Goal: Find specific page/section: Find specific page/section

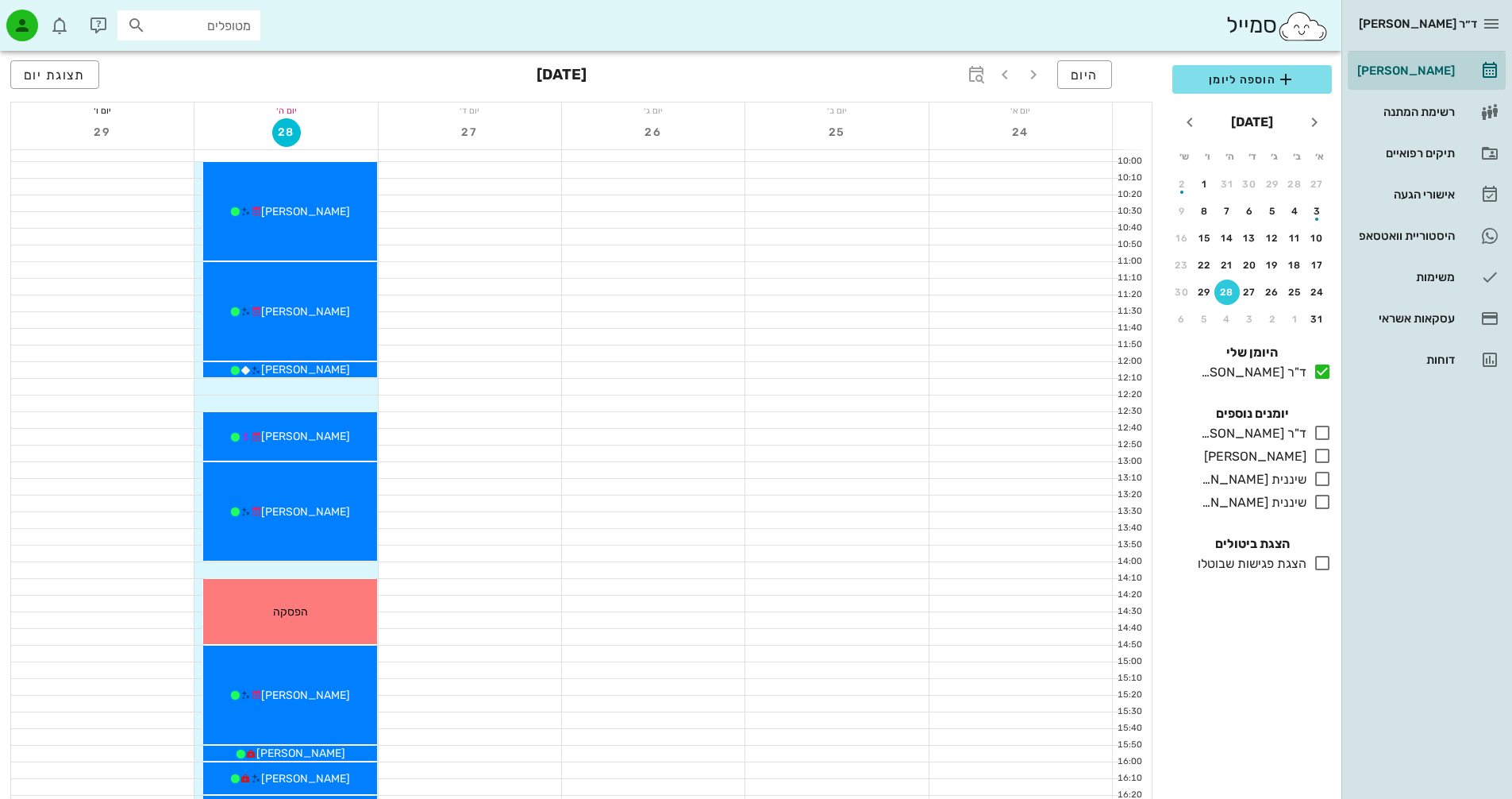
scroll to position [318, 0]
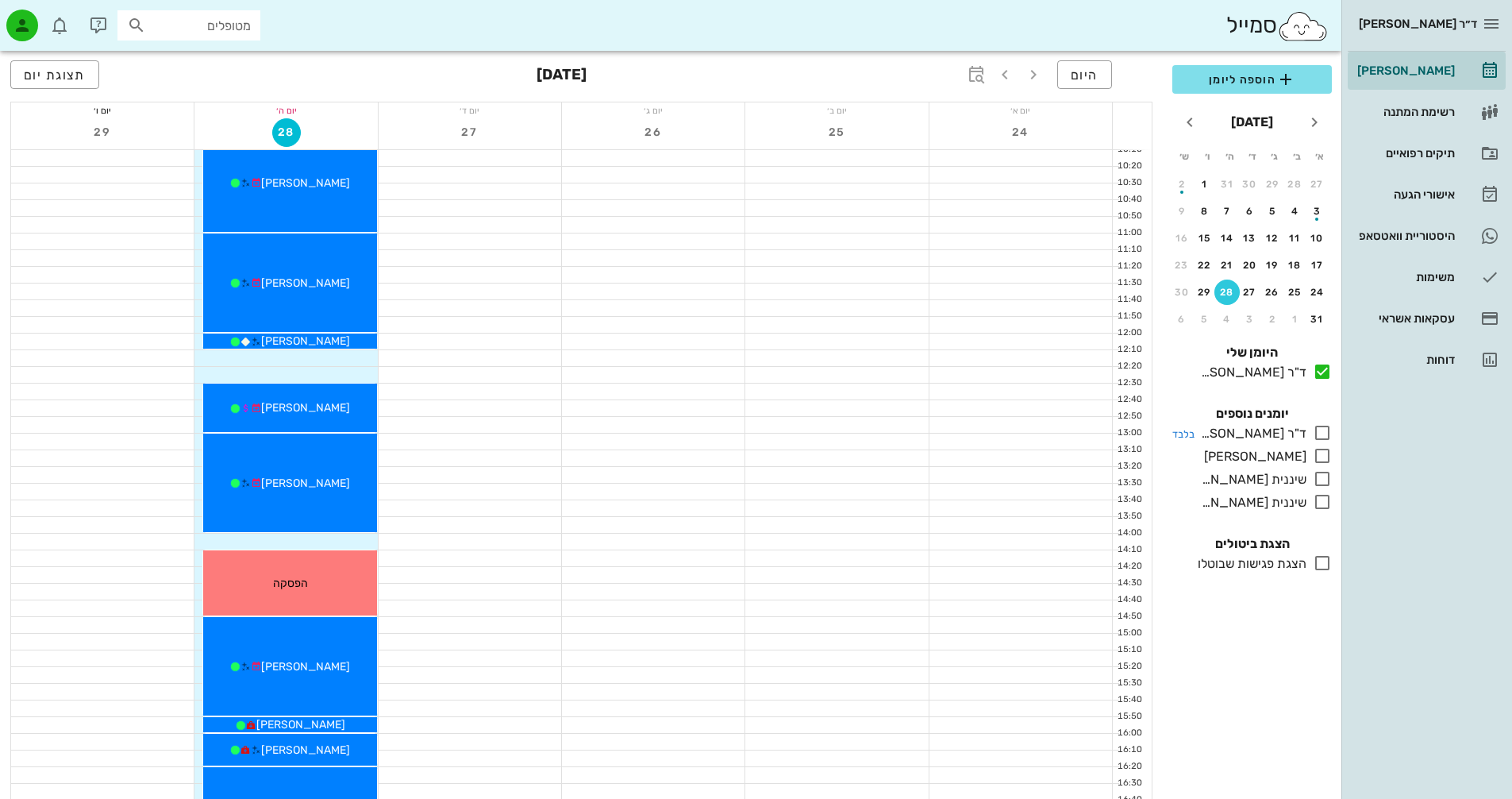
click at [1316, 435] on icon at bounding box center [1321, 432] width 19 height 19
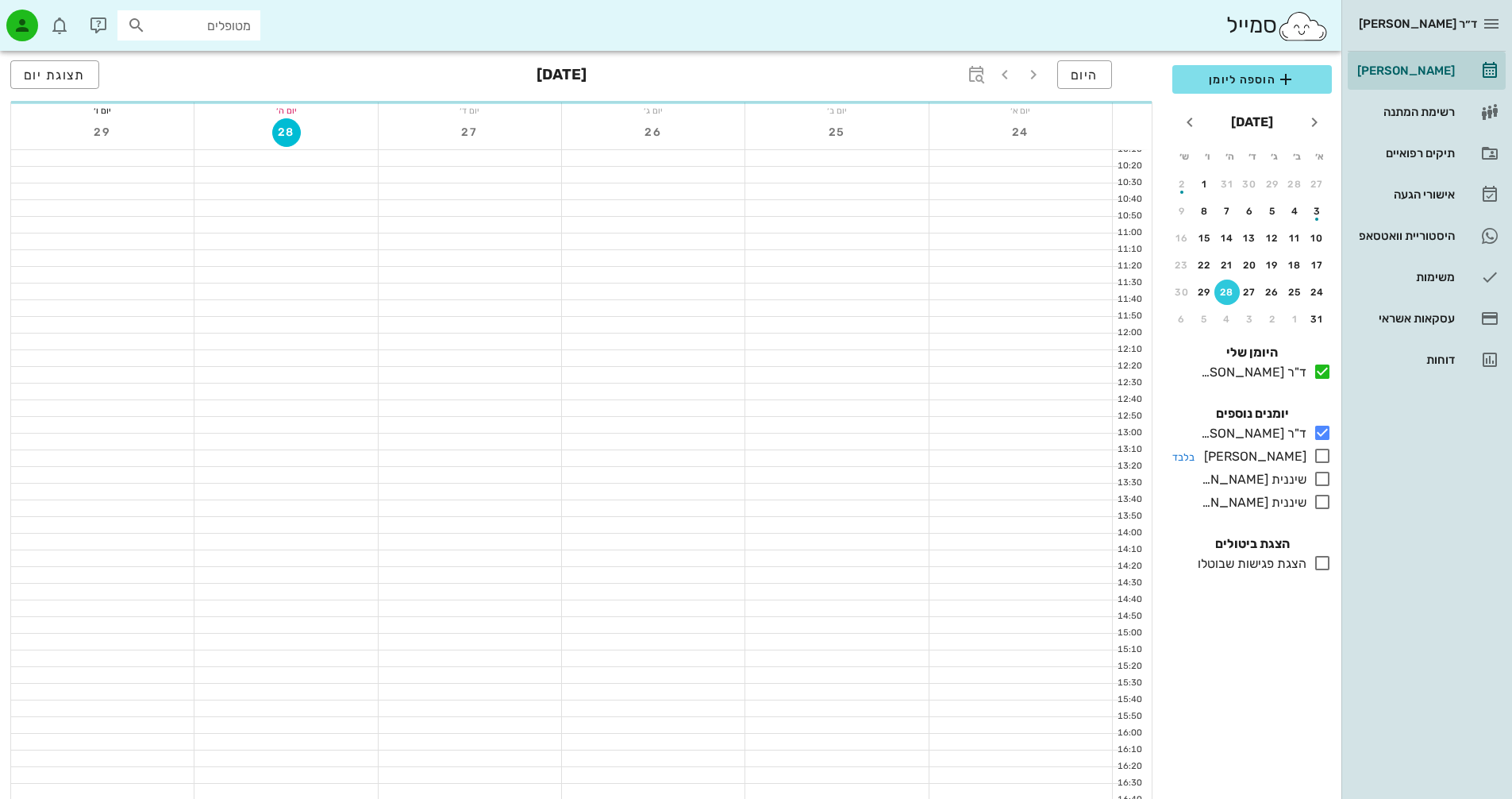
click at [1320, 457] on icon at bounding box center [1321, 455] width 19 height 19
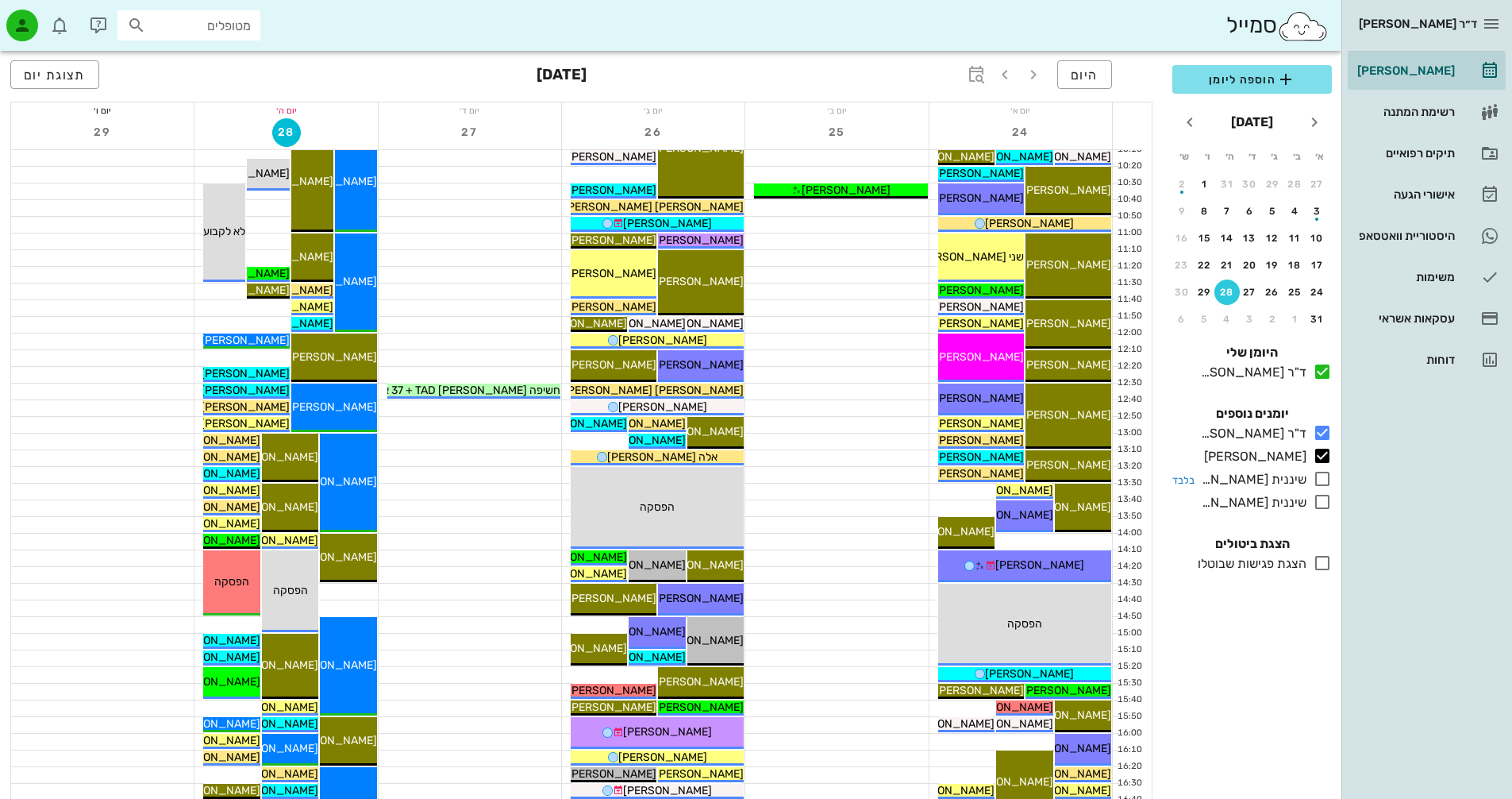
click at [1321, 479] on icon at bounding box center [1321, 479] width 19 height 19
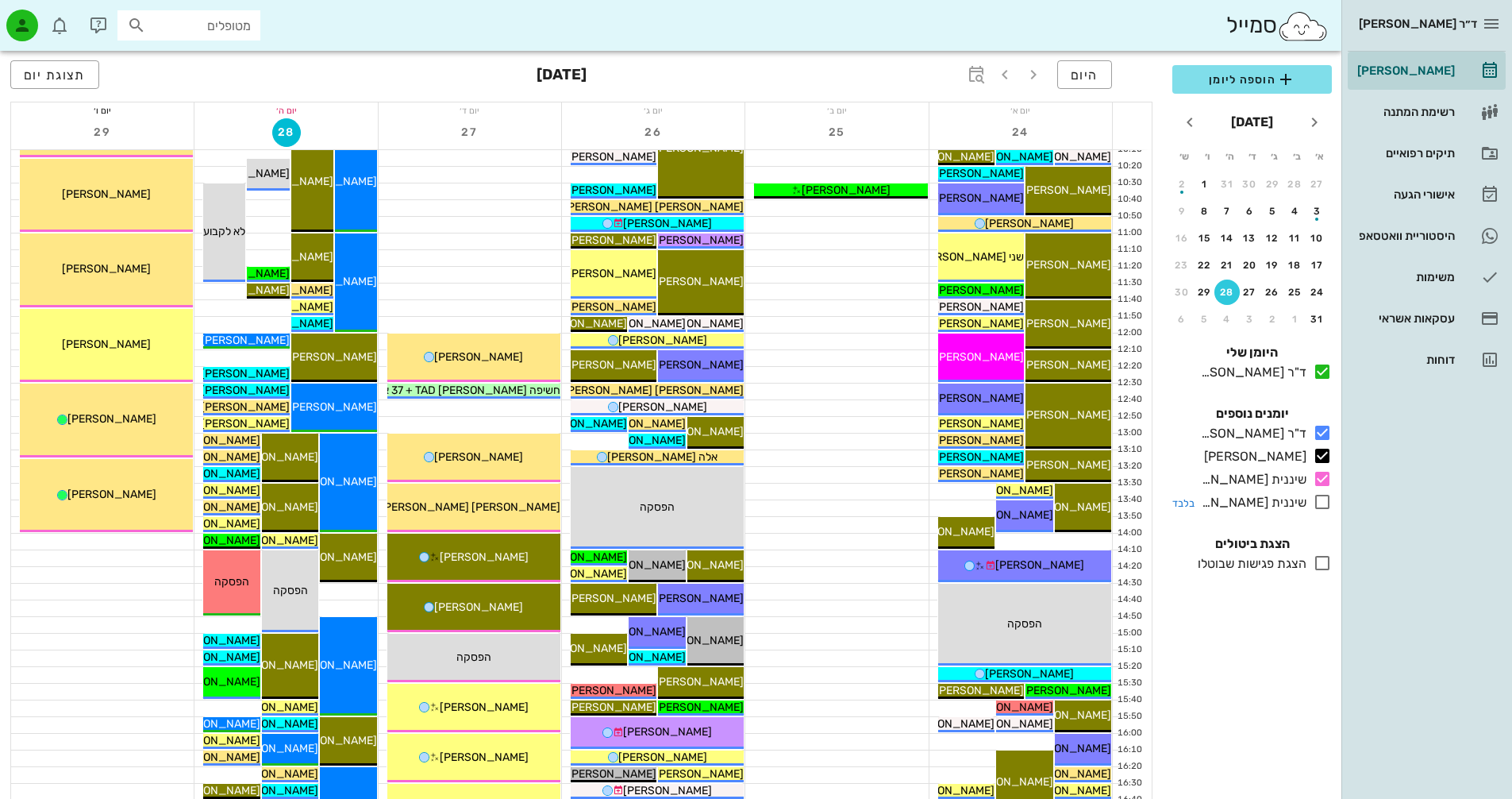
click at [1321, 500] on icon at bounding box center [1321, 501] width 19 height 19
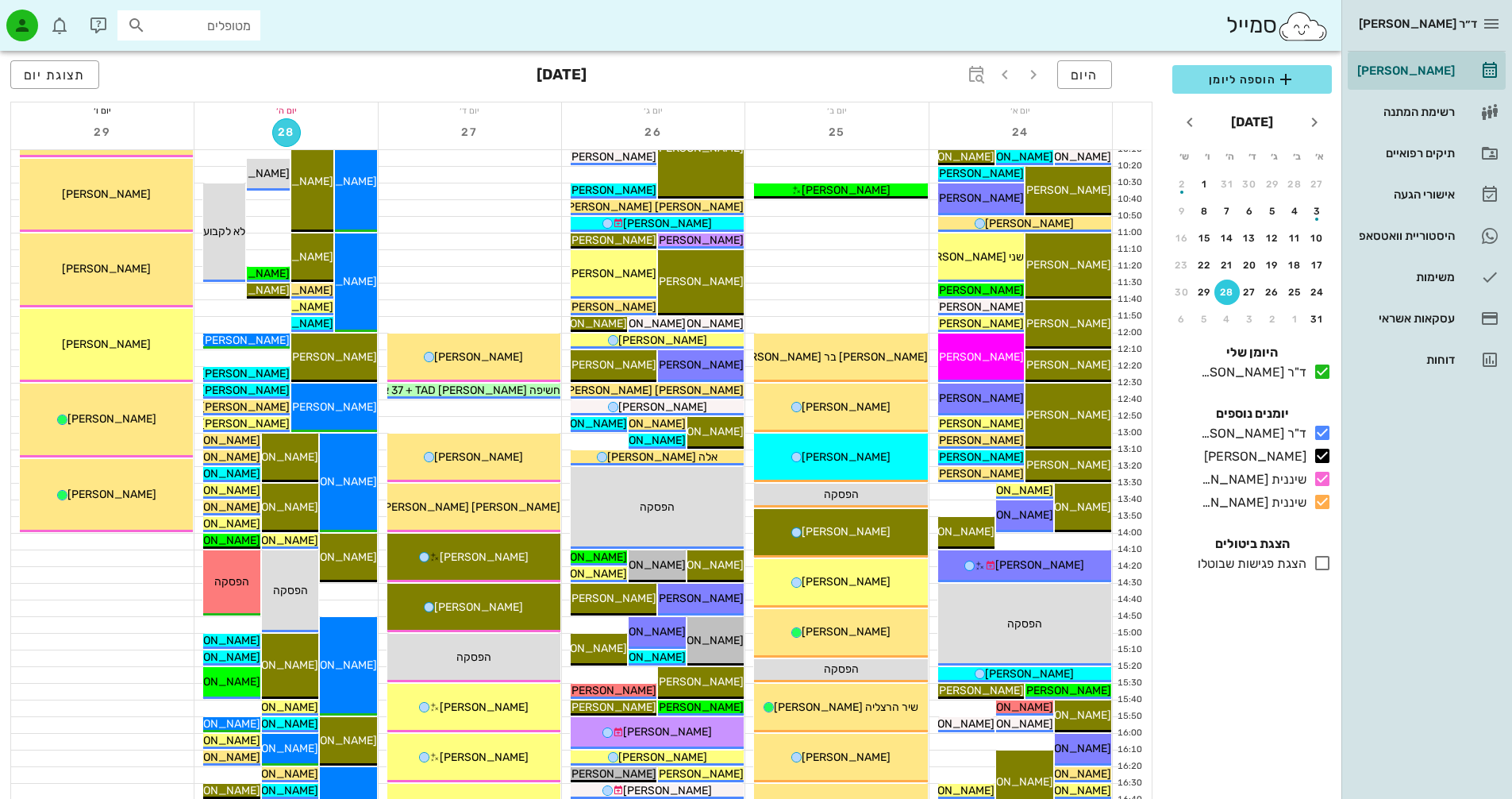
click at [280, 131] on span "28" at bounding box center [286, 132] width 27 height 14
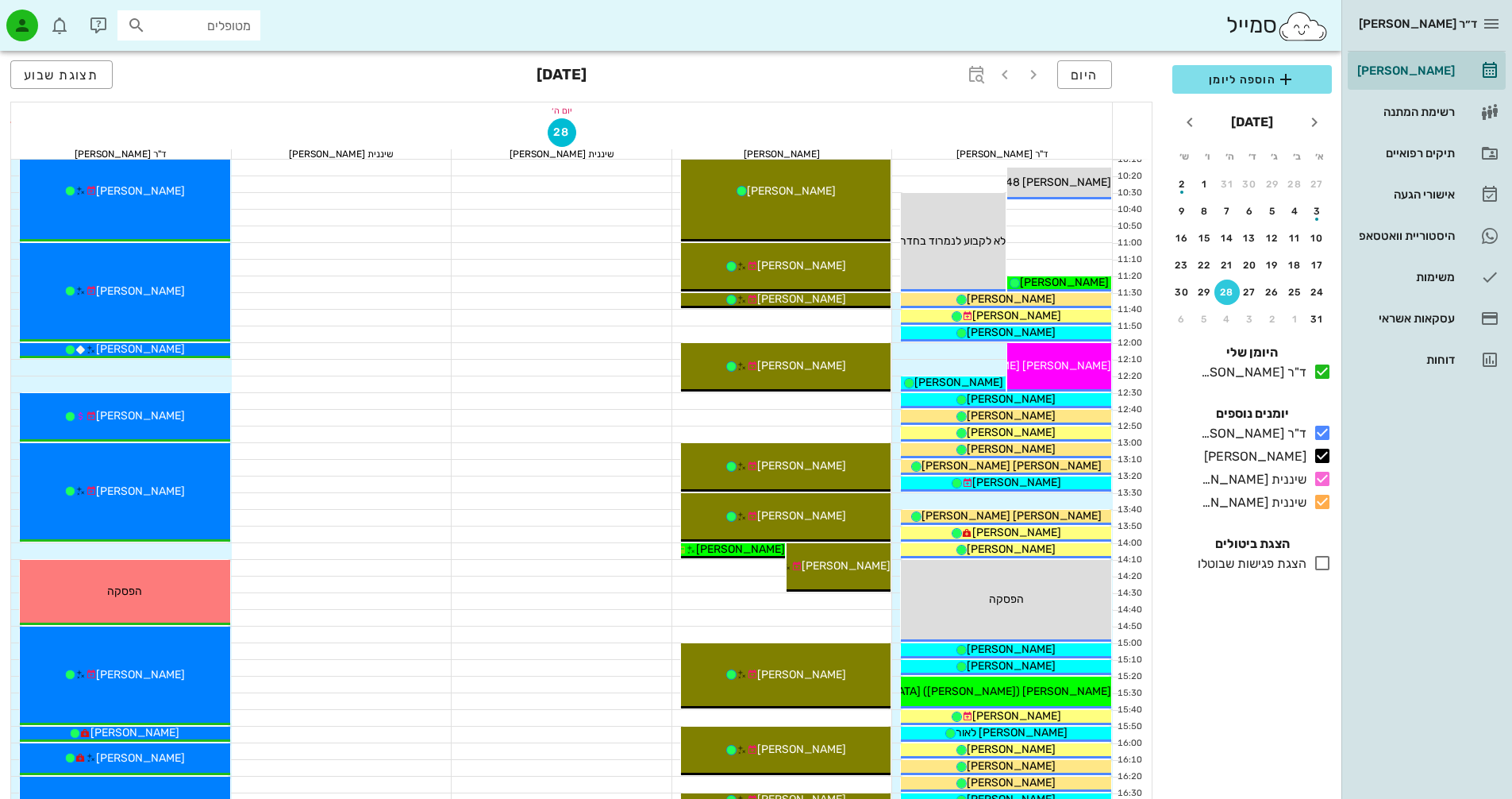
click at [513, 459] on div at bounding box center [562, 467] width 221 height 17
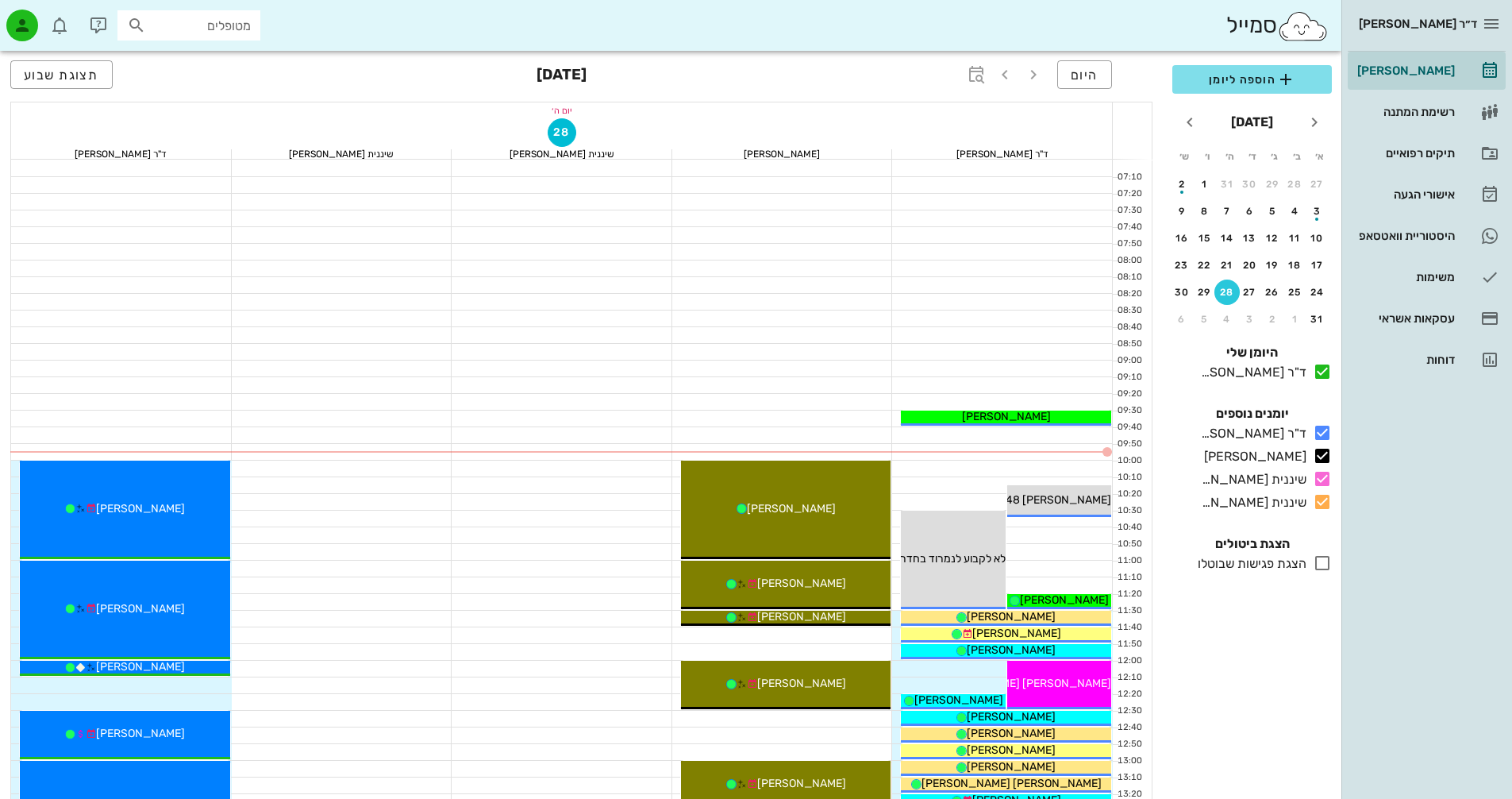
click at [1226, 299] on button "28" at bounding box center [1227, 292] width 25 height 25
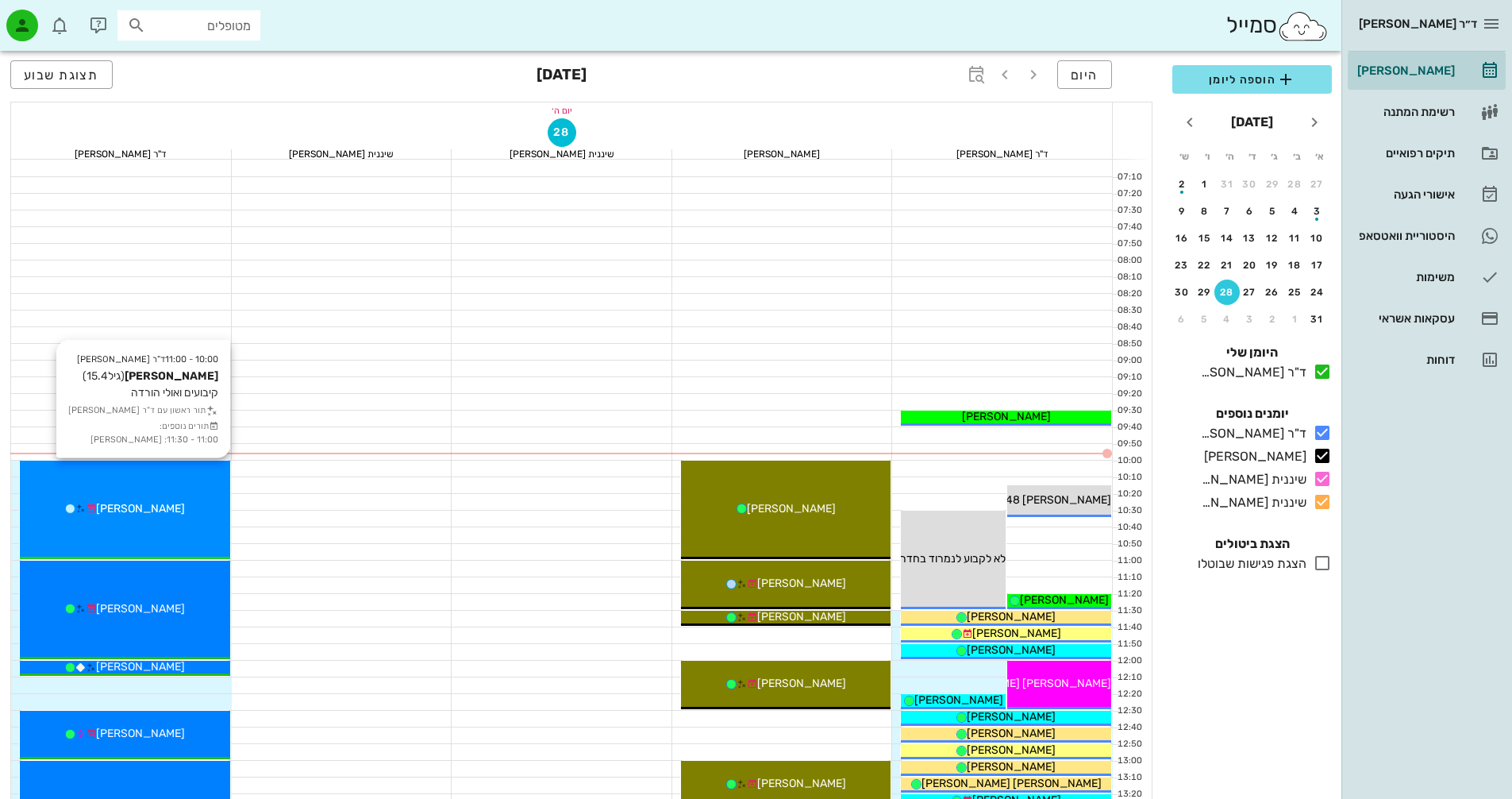
click at [180, 515] on div "[PERSON_NAME]" at bounding box center [124, 509] width 210 height 17
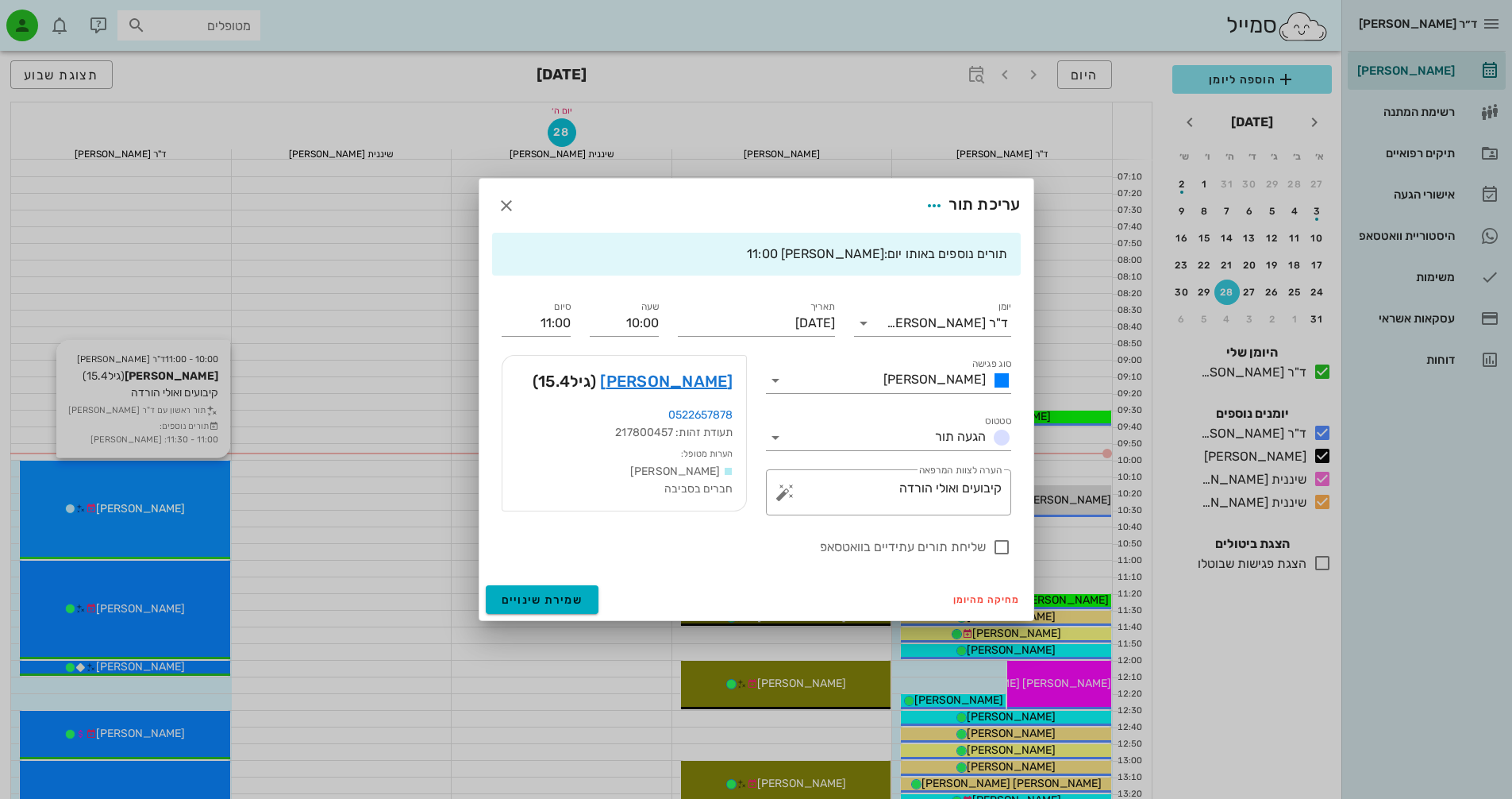
click at [180, 515] on div at bounding box center [756, 399] width 1512 height 799
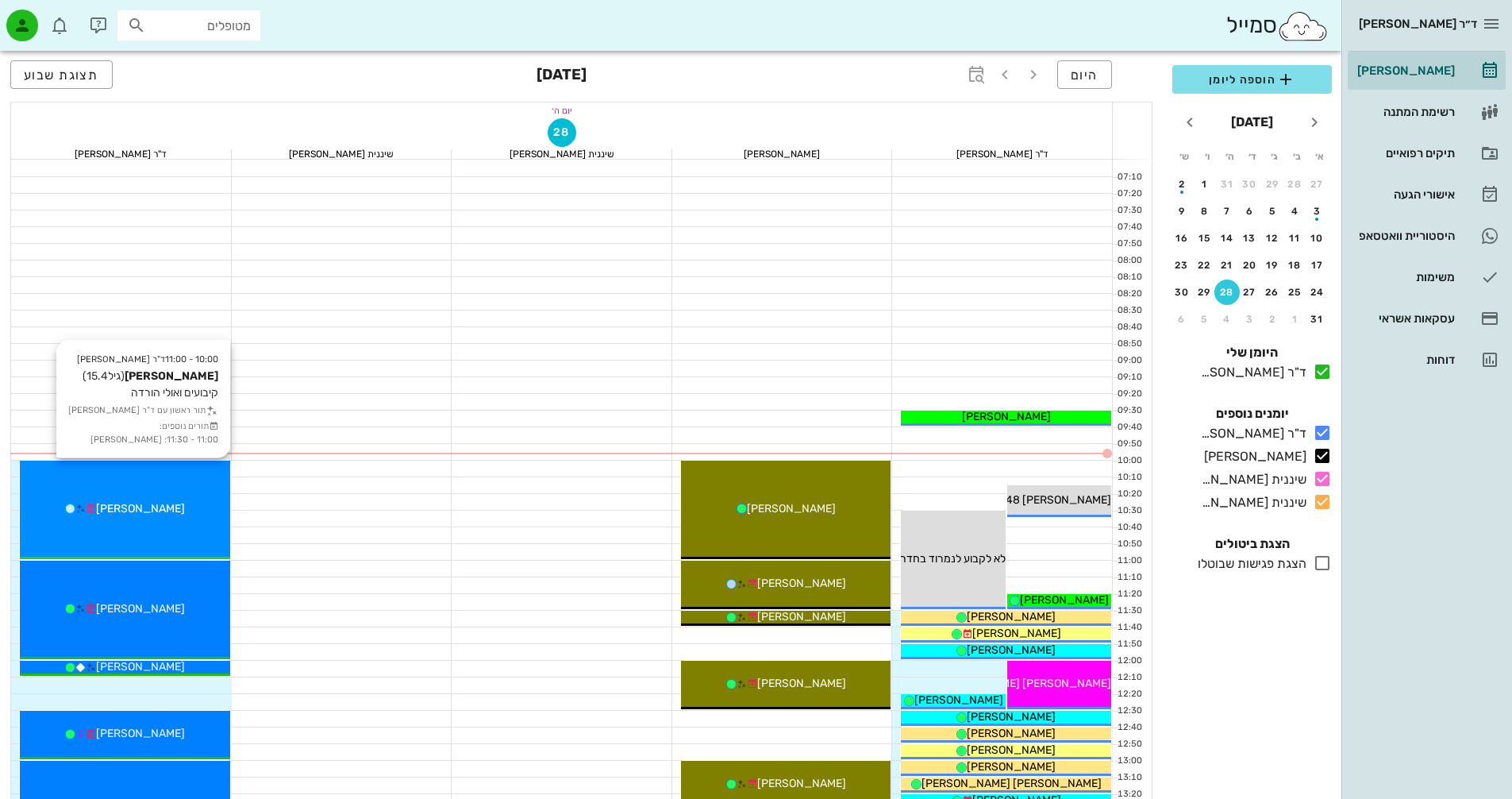
click at [161, 492] on div "10:00 - 11:00 ד"ר [PERSON_NAME] [PERSON_NAME] (גיל 15.4 ) קיבועים ואולי הורדה ת…" at bounding box center [124, 509] width 210 height 98
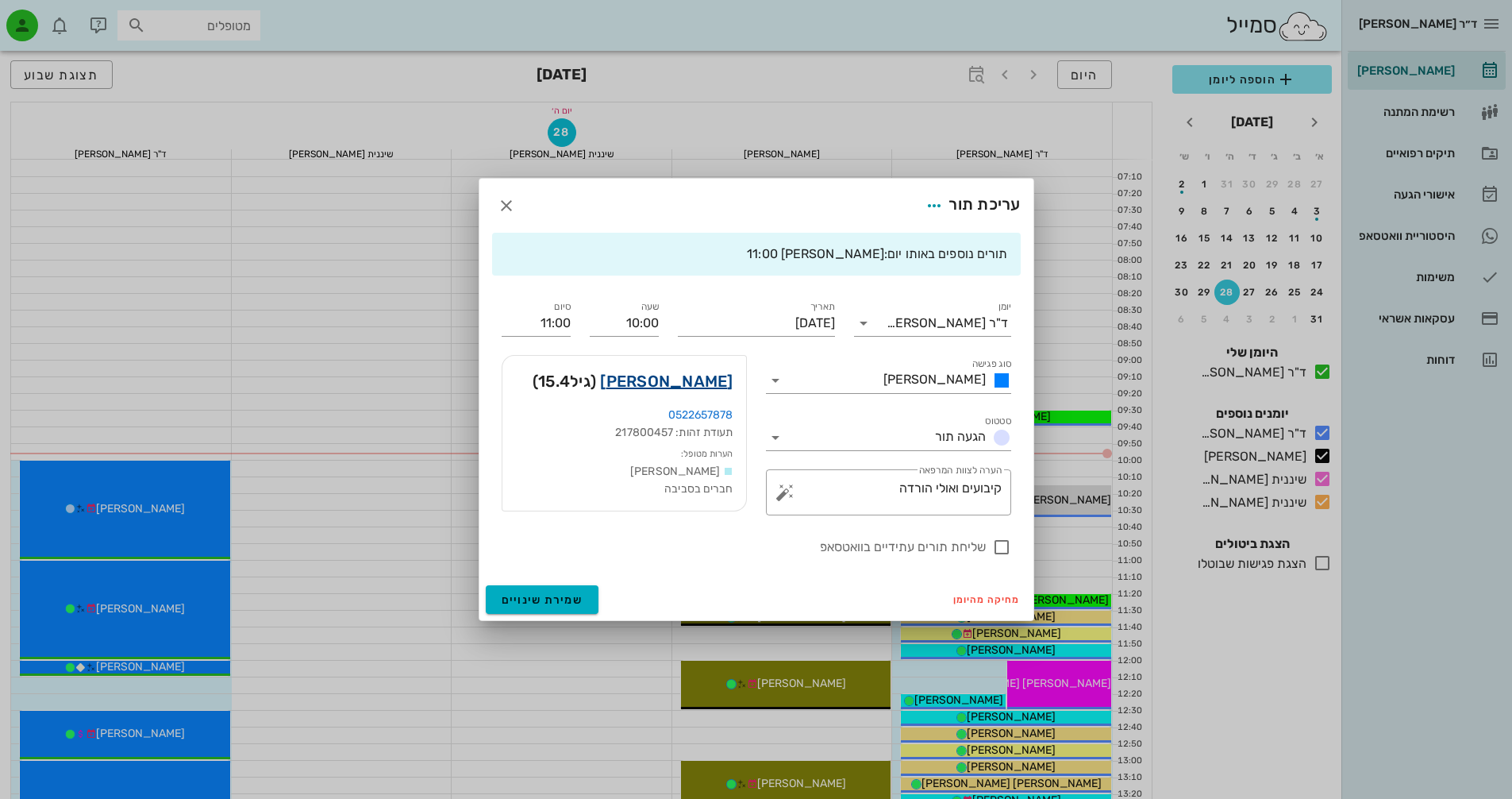
click at [705, 380] on link "[PERSON_NAME]" at bounding box center [666, 380] width 133 height 25
